Goal: Transaction & Acquisition: Purchase product/service

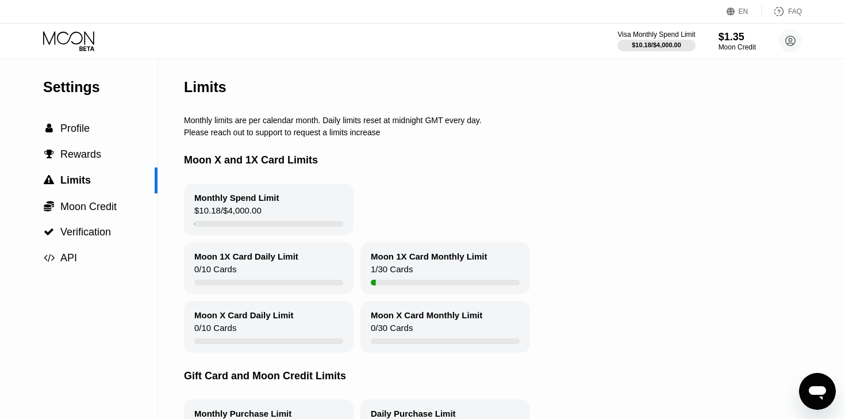
click at [74, 45] on icon at bounding box center [69, 41] width 53 height 20
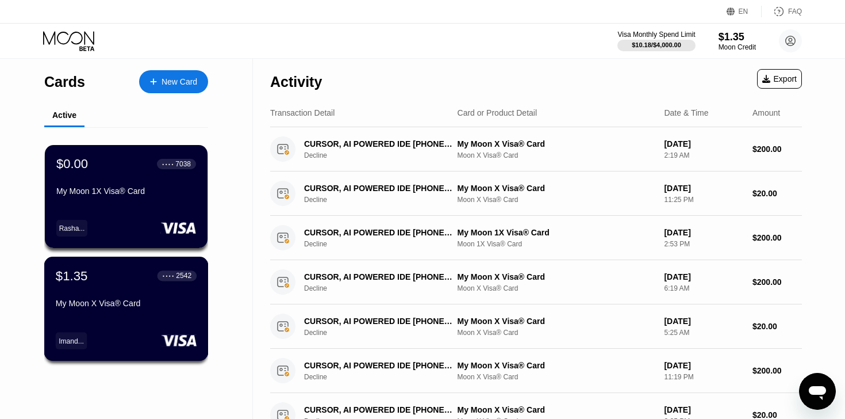
click at [95, 291] on div "$1.35 ● ● ● ● 2542 My Moon X Visa® Card" at bounding box center [126, 290] width 141 height 44
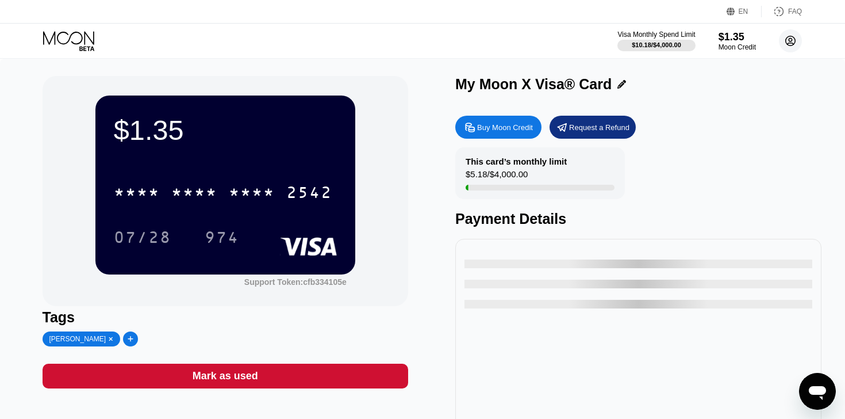
click at [787, 40] on circle at bounding box center [790, 40] width 23 height 23
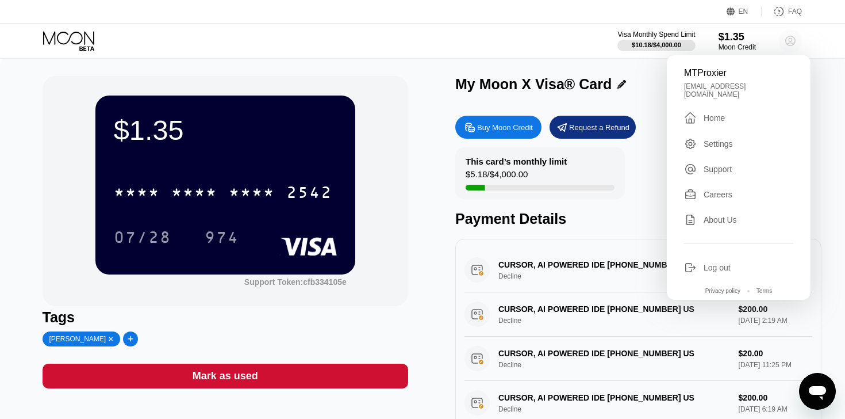
click at [787, 40] on circle at bounding box center [790, 40] width 23 height 23
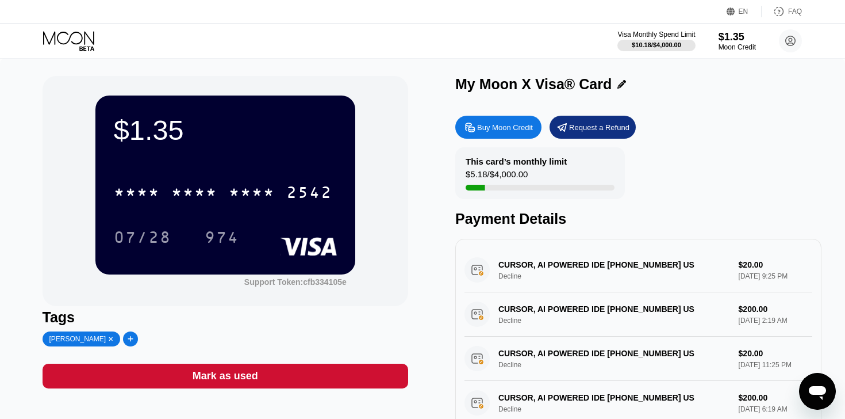
click at [599, 127] on div "Request a Refund" at bounding box center [599, 127] width 60 height 10
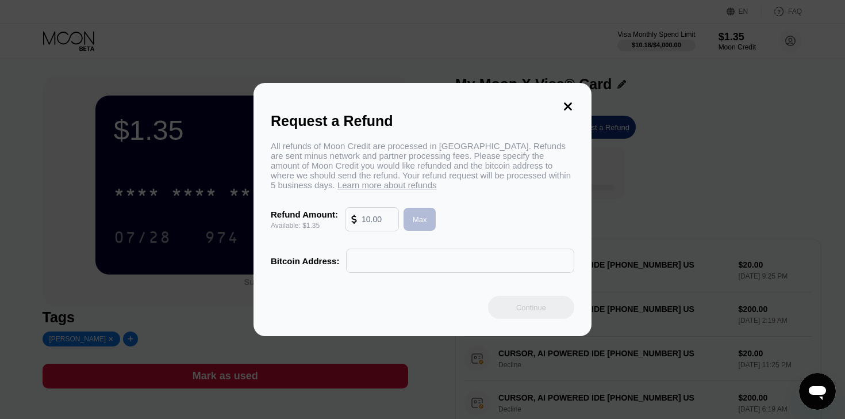
click at [413, 227] on div "Max" at bounding box center [420, 219] width 33 height 23
type input "1.35"
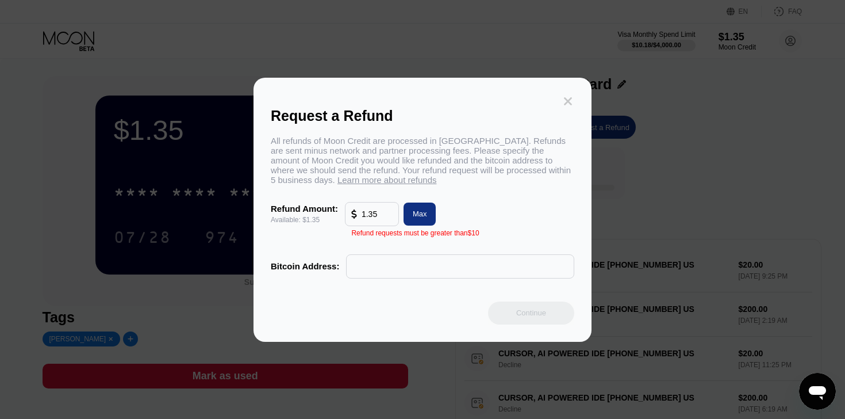
click at [570, 95] on icon at bounding box center [568, 101] width 13 height 13
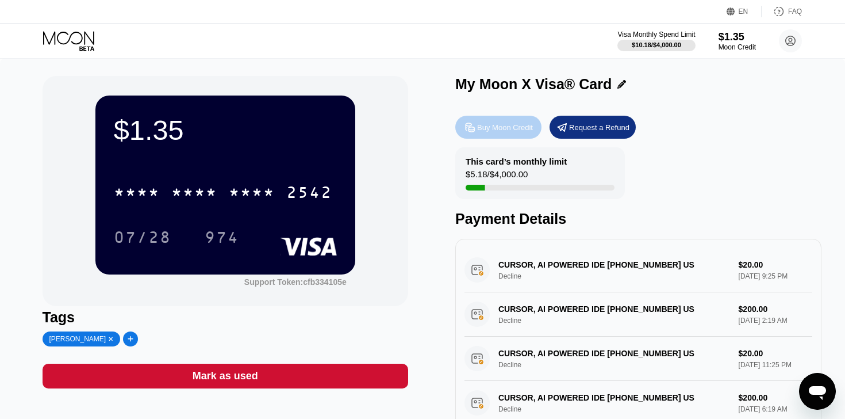
click at [487, 123] on div "Buy Moon Credit" at bounding box center [505, 127] width 56 height 10
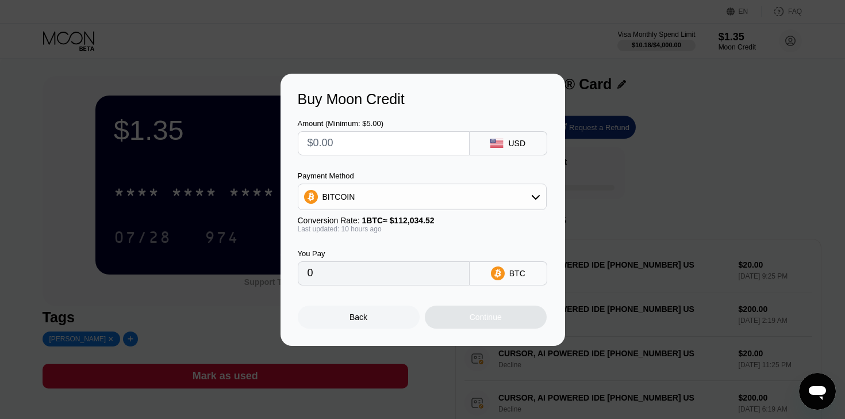
click at [374, 315] on div "Back" at bounding box center [359, 316] width 122 height 23
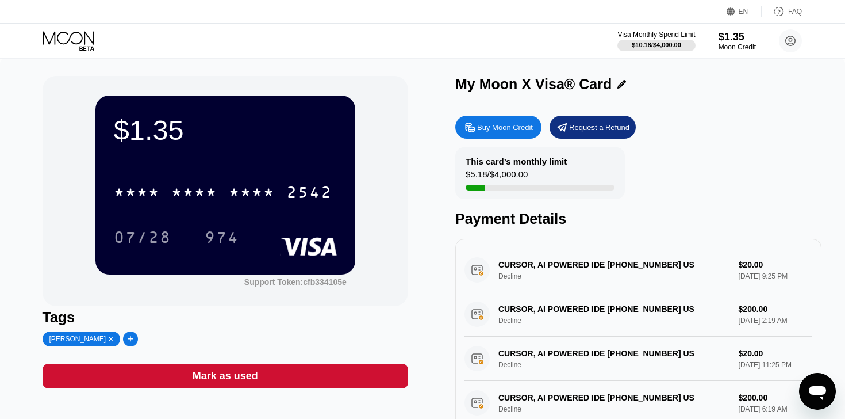
click at [385, 296] on div "$1.35 * * * * * * * * * * * * 2542 07/28 974 Support Token: cfb334105e" at bounding box center [226, 191] width 366 height 230
click at [512, 123] on div "Buy Moon Credit" at bounding box center [505, 127] width 56 height 10
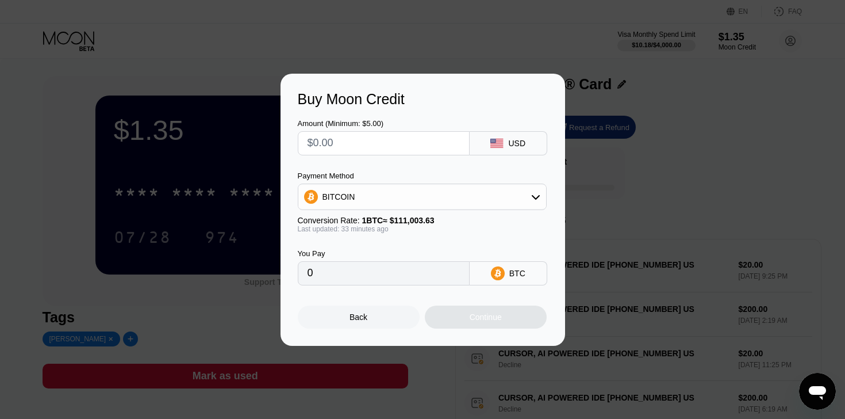
click at [514, 201] on div "BITCOIN" at bounding box center [422, 196] width 248 height 23
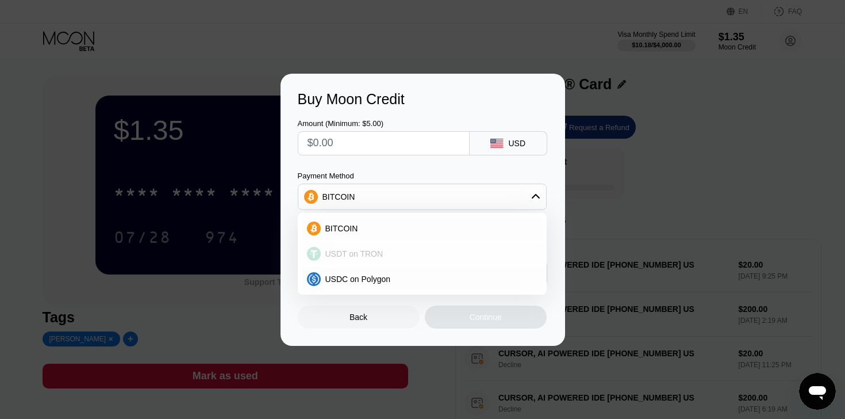
click at [438, 246] on div "USDT on TRON" at bounding box center [422, 253] width 242 height 23
type input "0.00"
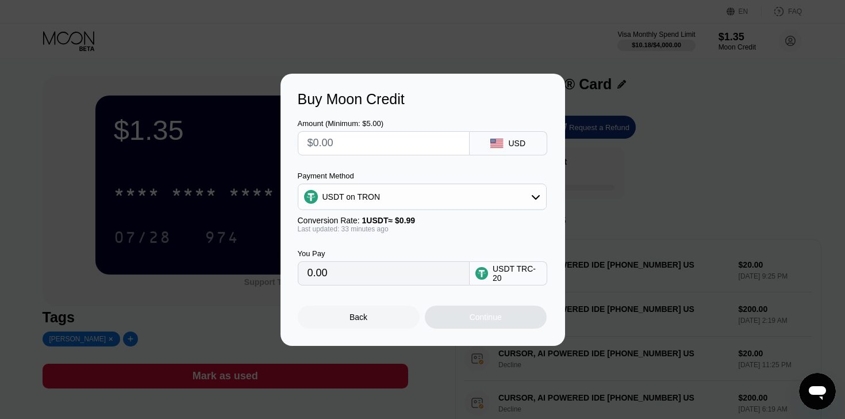
click at [399, 279] on input "0.00" at bounding box center [384, 273] width 152 height 23
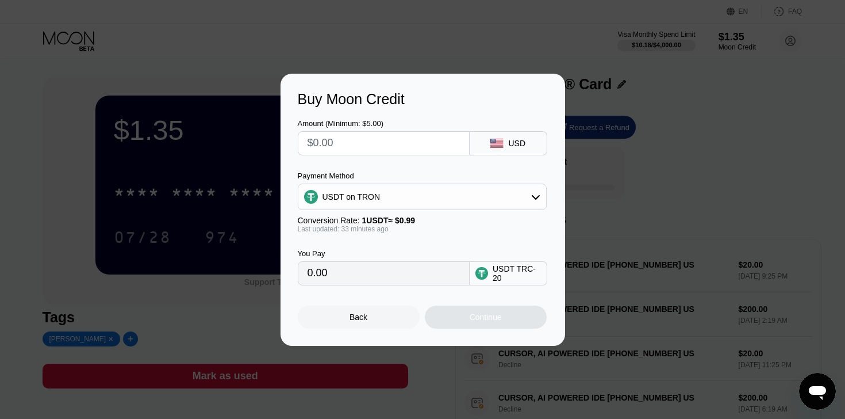
click at [399, 279] on input "0.00" at bounding box center [384, 273] width 152 height 23
click at [394, 278] on input "0.00" at bounding box center [384, 273] width 152 height 23
click at [351, 144] on input "text" at bounding box center [384, 143] width 152 height 23
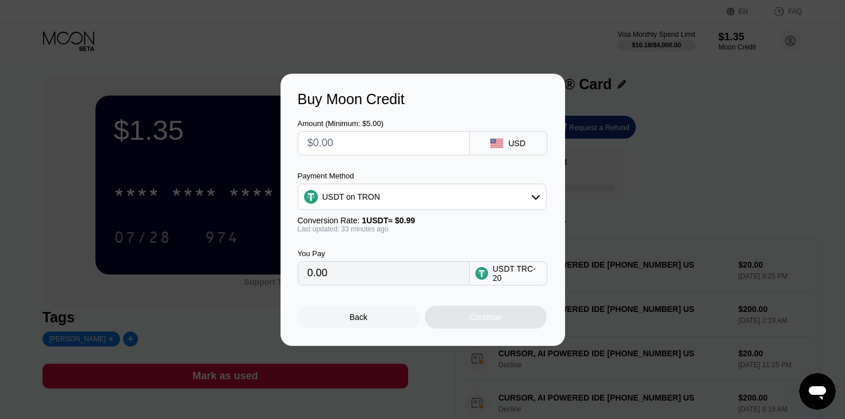
click at [351, 144] on input "text" at bounding box center [384, 143] width 152 height 23
type input "$1"
type input "1.01"
type input "$10"
type input "10.10"
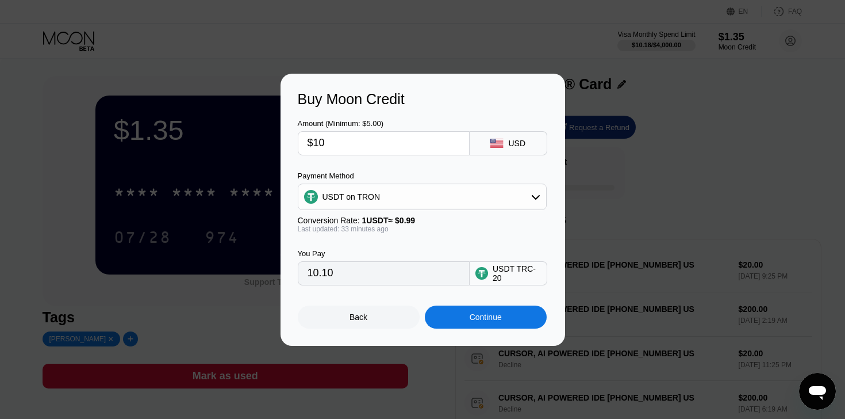
type input "$1"
type input "1.01"
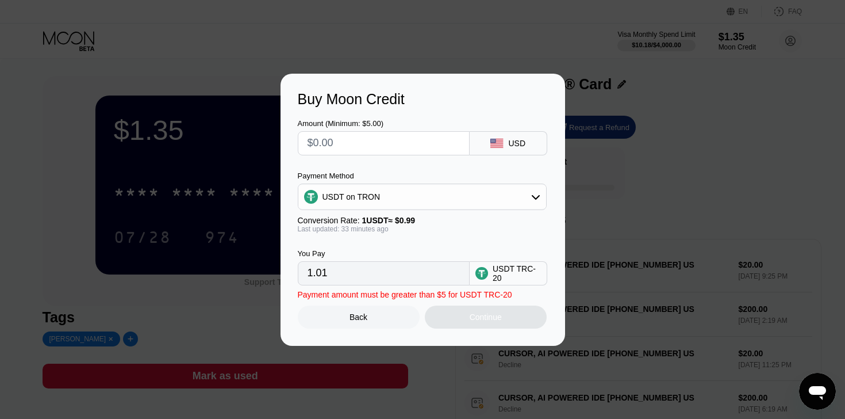
type input "0.00"
type input "$5"
type input "5.05"
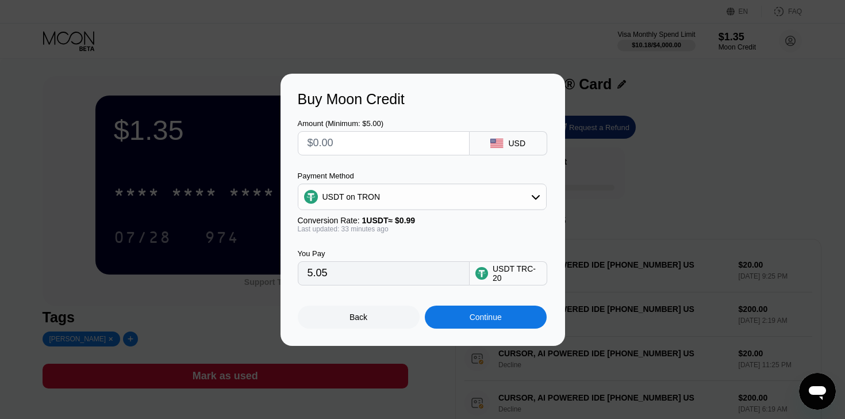
type input "0.00"
type input "$1"
type input "1.01"
type input "$10"
type input "10.10"
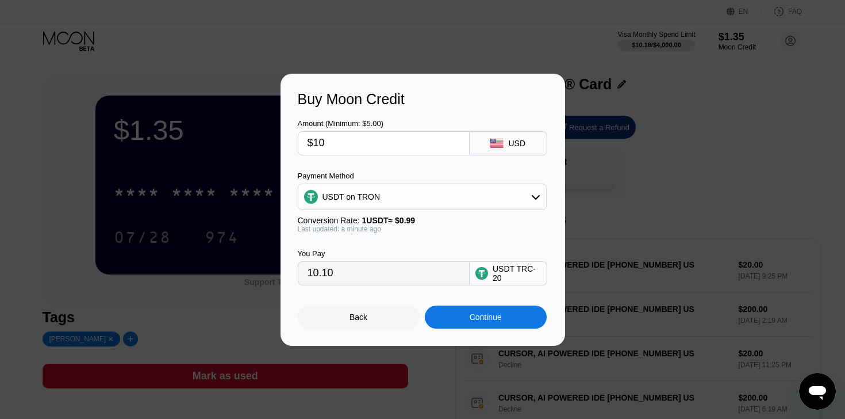
type input "$10"
